Goal: Transaction & Acquisition: Register for event/course

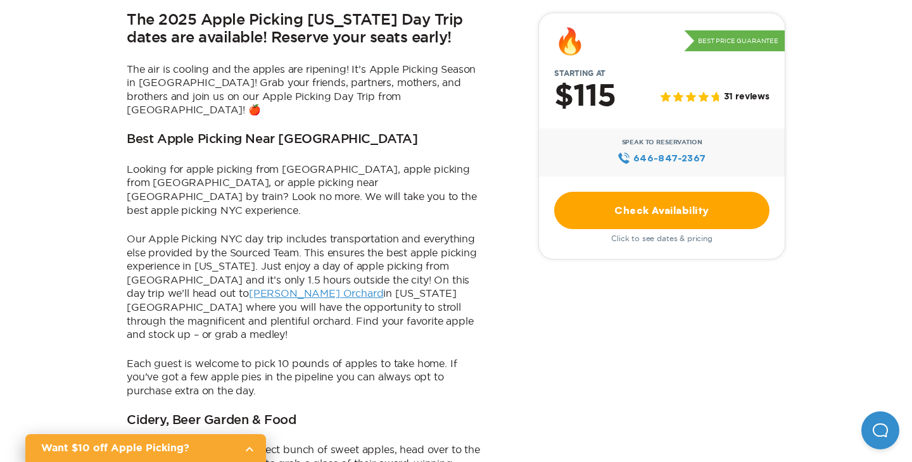
scroll to position [403, 0]
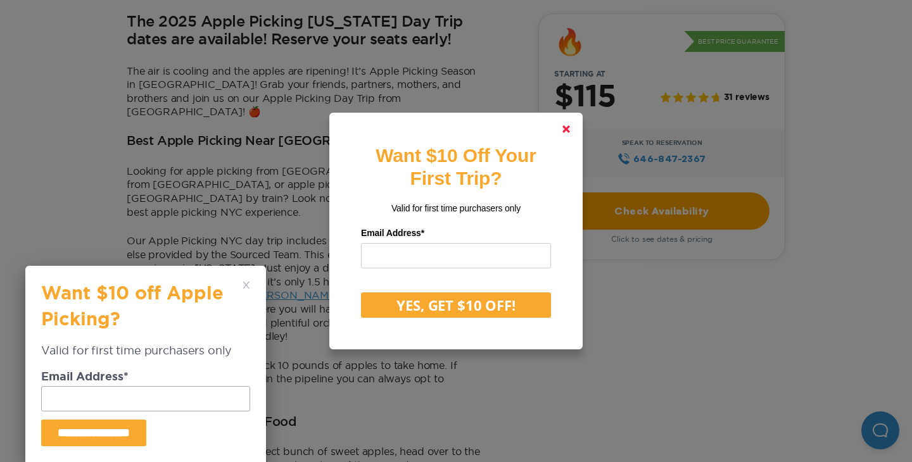
click at [573, 131] on link at bounding box center [566, 129] width 30 height 30
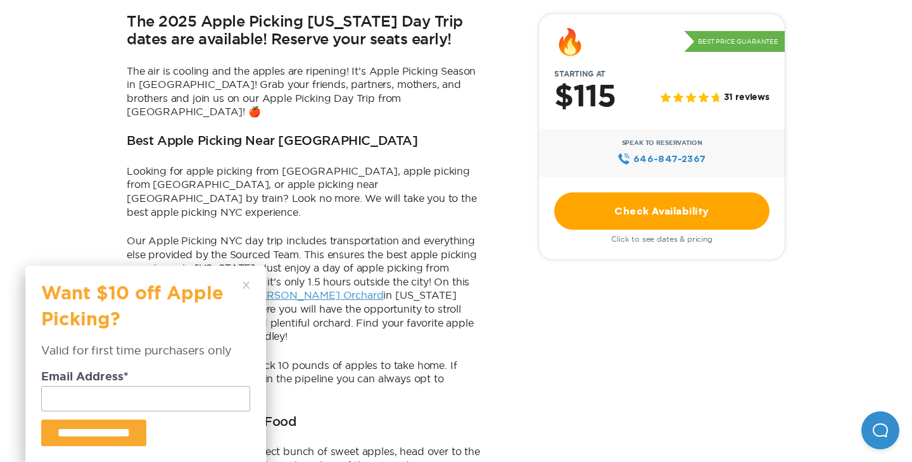
click at [250, 283] on div "**********" at bounding box center [145, 364] width 241 height 196
click at [245, 284] on icon at bounding box center [247, 286] width 8 height 8
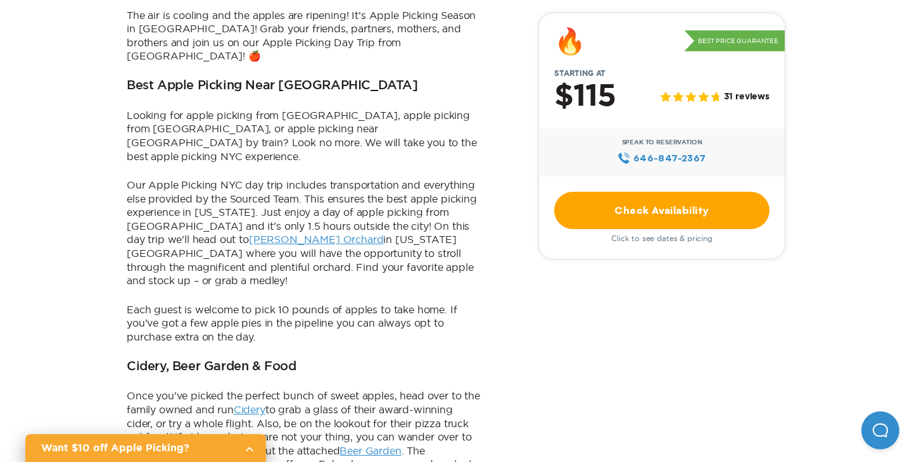
scroll to position [460, 0]
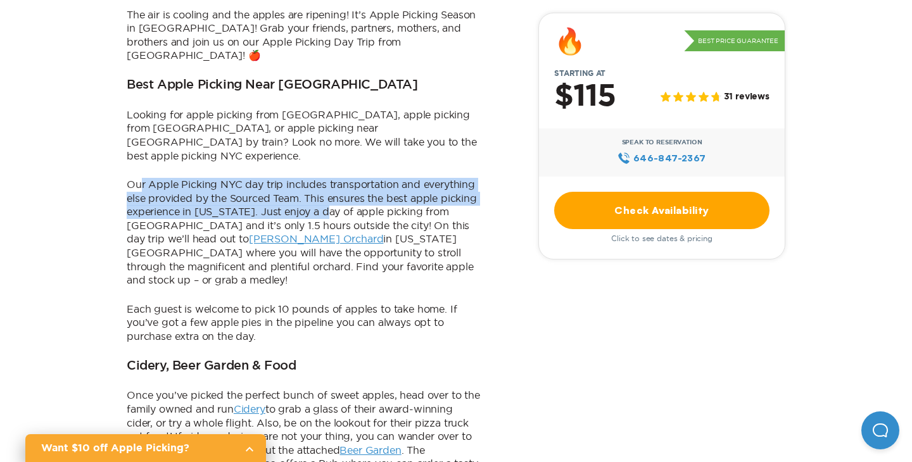
drag, startPoint x: 141, startPoint y: 157, endPoint x: 326, endPoint y: 187, distance: 187.3
click at [328, 190] on p "Our Apple Picking NYC day trip includes transportation and everything else prov…" at bounding box center [304, 233] width 355 height 110
click at [326, 187] on p "Our Apple Picking NYC day trip includes transportation and everything else prov…" at bounding box center [304, 233] width 355 height 110
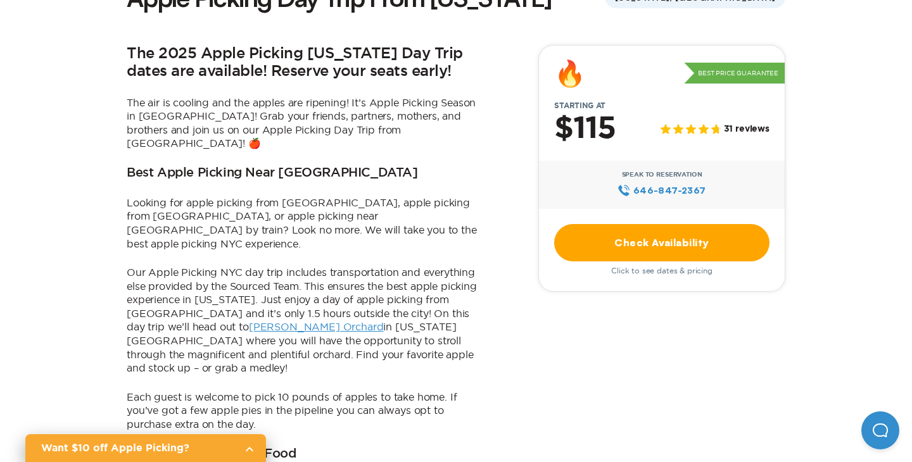
scroll to position [372, 0]
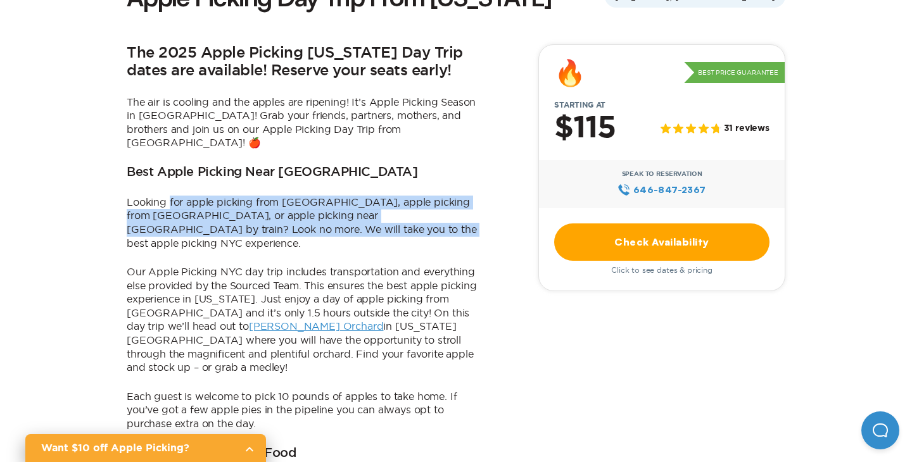
drag, startPoint x: 168, startPoint y: 190, endPoint x: 305, endPoint y: 214, distance: 138.9
click at [306, 214] on p "Looking for apple picking from [GEOGRAPHIC_DATA], apple picking from [GEOGRAPHI…" at bounding box center [304, 223] width 355 height 54
click at [305, 214] on p "Looking for apple picking from [GEOGRAPHIC_DATA], apple picking from [GEOGRAPHI…" at bounding box center [304, 223] width 355 height 54
drag, startPoint x: 305, startPoint y: 213, endPoint x: 143, endPoint y: 190, distance: 164.5
click at [143, 196] on p "Looking for apple picking from [GEOGRAPHIC_DATA], apple picking from [GEOGRAPHI…" at bounding box center [304, 223] width 355 height 54
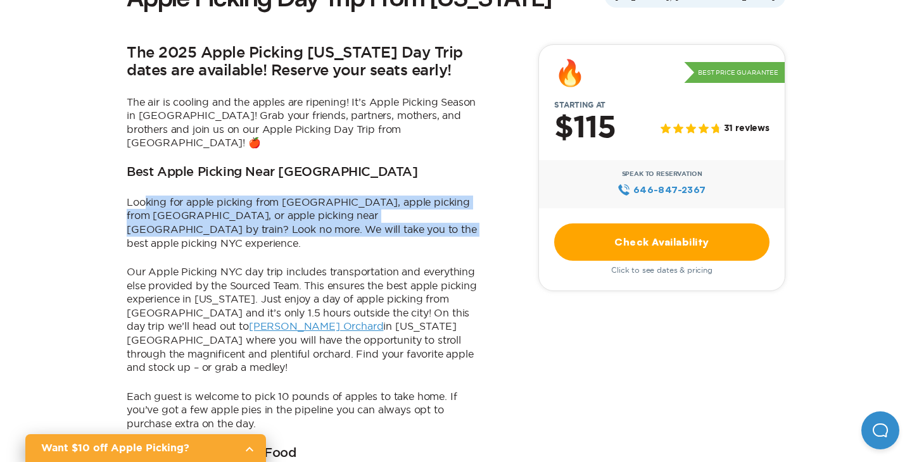
click at [143, 196] on p "Looking for apple picking from [GEOGRAPHIC_DATA], apple picking from [GEOGRAPHI…" at bounding box center [304, 223] width 355 height 54
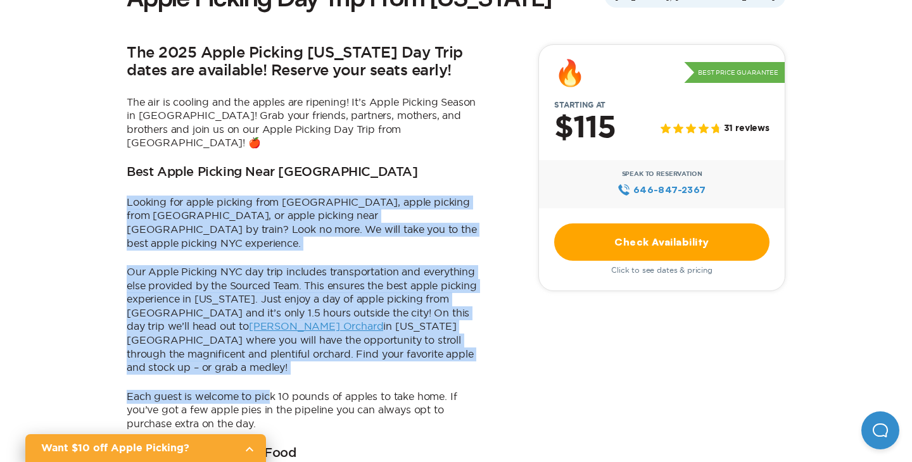
drag, startPoint x: 125, startPoint y: 192, endPoint x: 277, endPoint y: 383, distance: 243.9
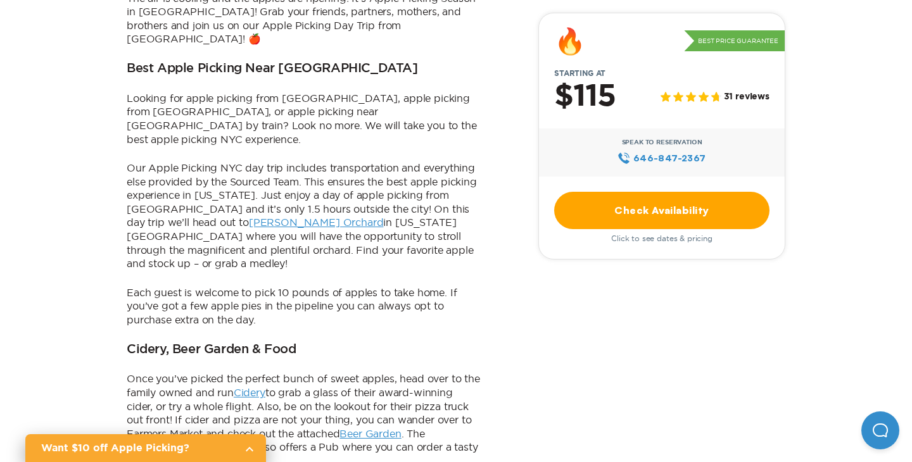
scroll to position [477, 0]
